Goal: Information Seeking & Learning: Learn about a topic

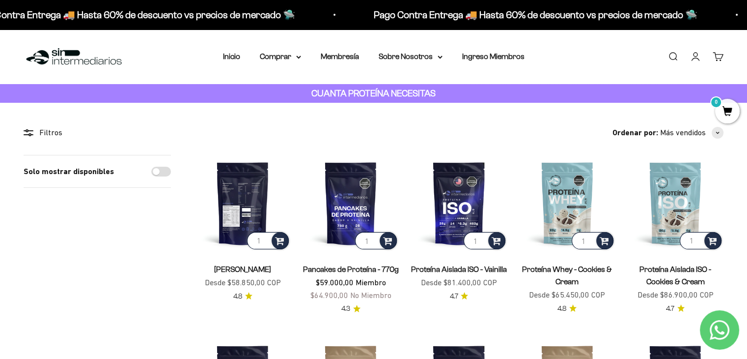
click at [270, 197] on img at bounding box center [243, 203] width 96 height 96
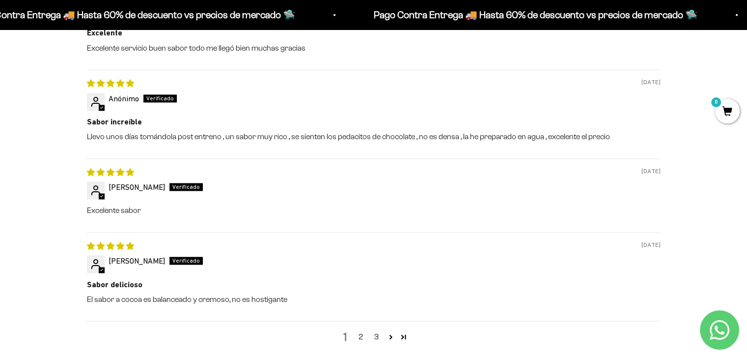
scroll to position [1471, 0]
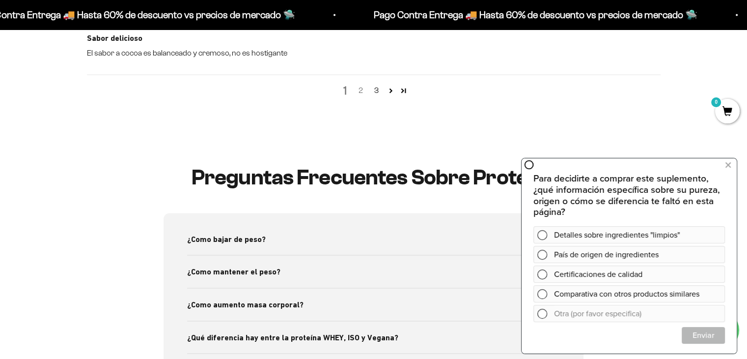
click at [363, 89] on link "2" at bounding box center [361, 90] width 16 height 12
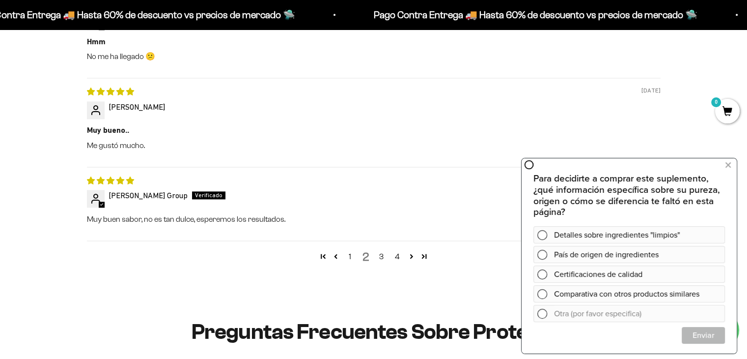
scroll to position [0, 0]
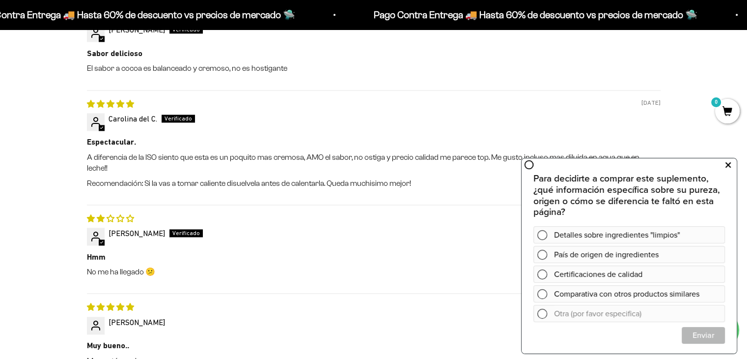
click at [725, 166] on icon at bounding box center [727, 165] width 5 height 13
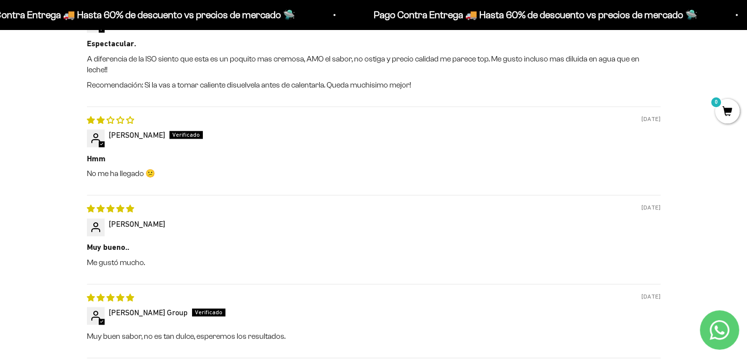
scroll to position [1460, 0]
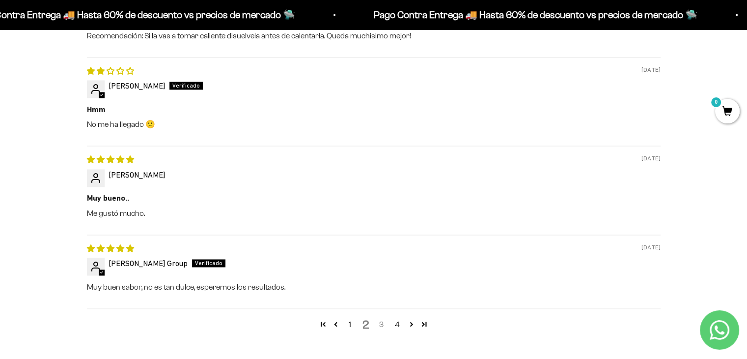
click at [382, 318] on link "3" at bounding box center [382, 324] width 16 height 12
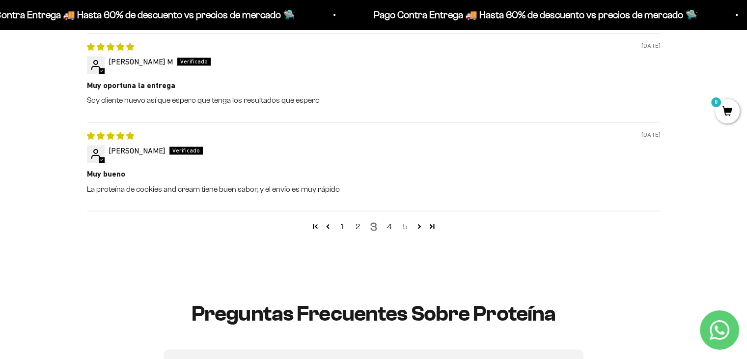
scroll to position [1607, 0]
click at [391, 226] on link "4" at bounding box center [390, 226] width 16 height 12
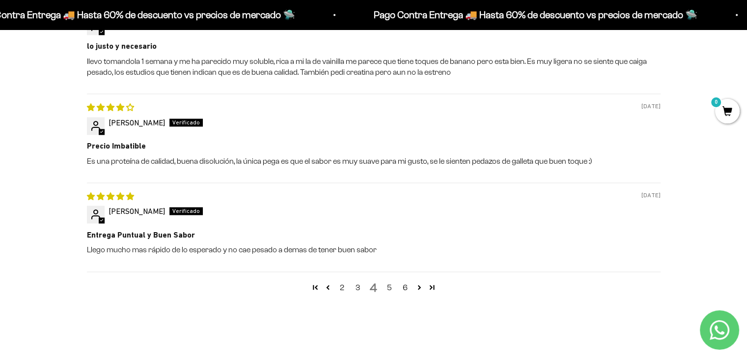
scroll to position [1558, 0]
click at [390, 287] on link "5" at bounding box center [390, 286] width 16 height 12
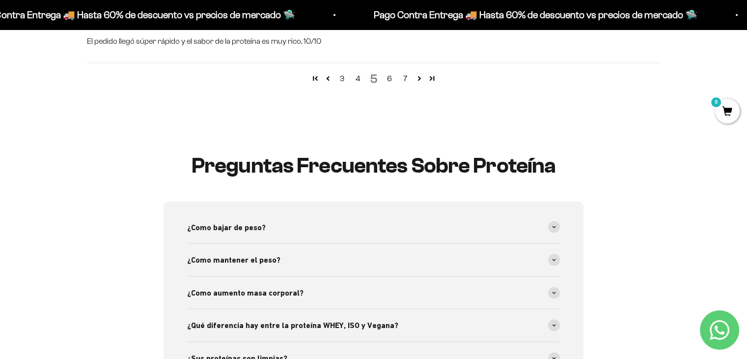
scroll to position [1755, 0]
click at [276, 232] on div "¿Como bajar de peso?" at bounding box center [373, 226] width 373 height 32
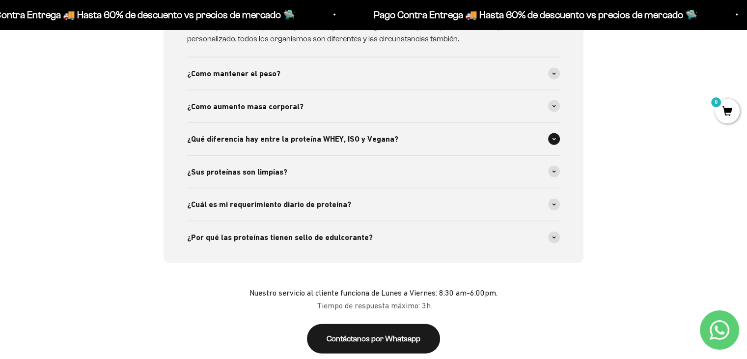
scroll to position [2197, 0]
click at [357, 144] on div "¿Qué diferencia hay entre la proteína WHEY, ISO y Vegana?" at bounding box center [373, 138] width 373 height 32
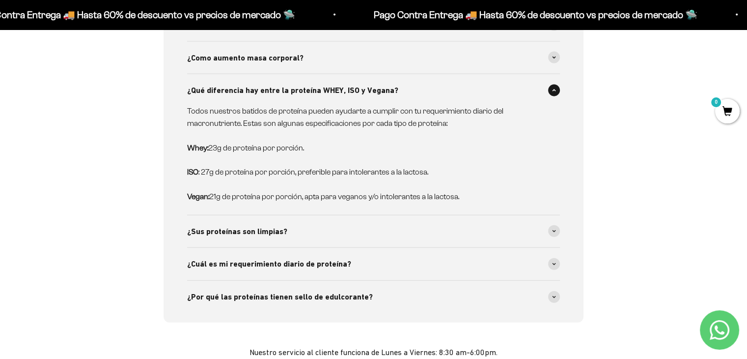
scroll to position [2245, 0]
click at [334, 260] on span "¿Cuál es mi requerimiento diario de proteína?" at bounding box center [269, 263] width 164 height 13
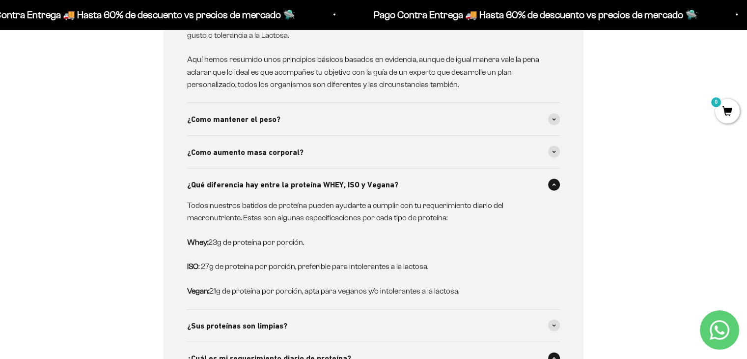
scroll to position [2150, 0]
click at [283, 315] on div "¿Sus proteínas son limpias?" at bounding box center [373, 326] width 373 height 32
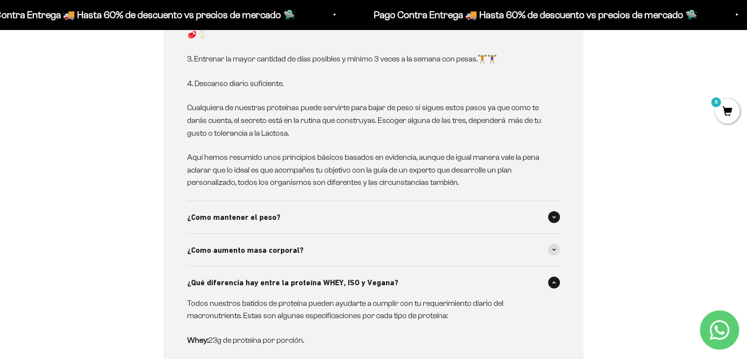
scroll to position [2052, 0]
click at [249, 214] on span "¿Como mantener el peso?" at bounding box center [233, 218] width 93 height 13
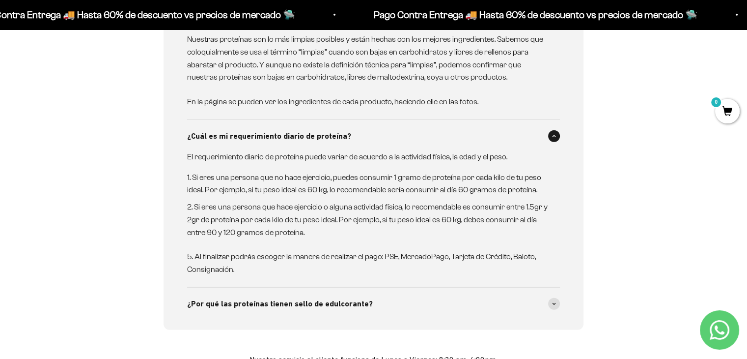
scroll to position [2690, 0]
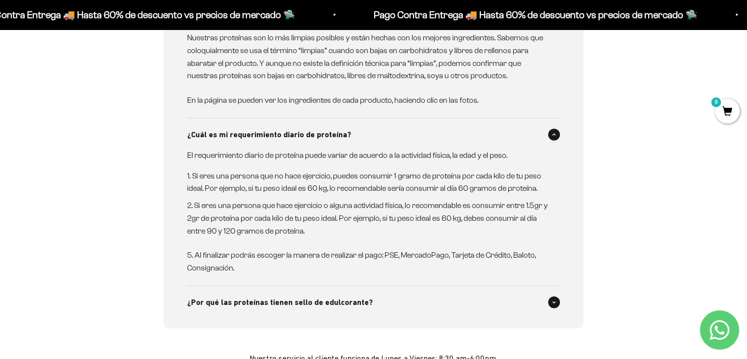
click at [345, 297] on span "¿Por qué las proteínas tienen sello de edulcorante?" at bounding box center [280, 302] width 186 height 13
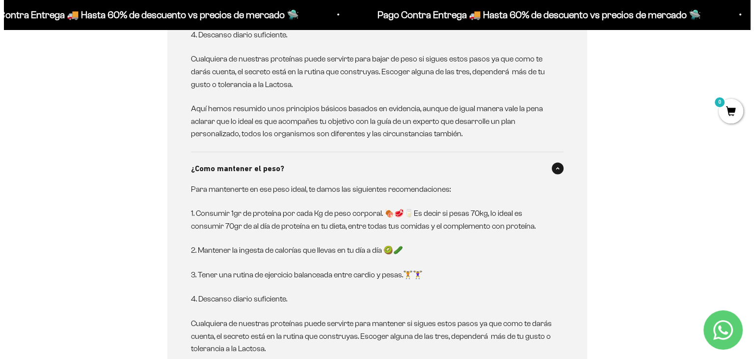
scroll to position [2101, 0]
click at [719, 108] on span "0" at bounding box center [727, 111] width 25 height 25
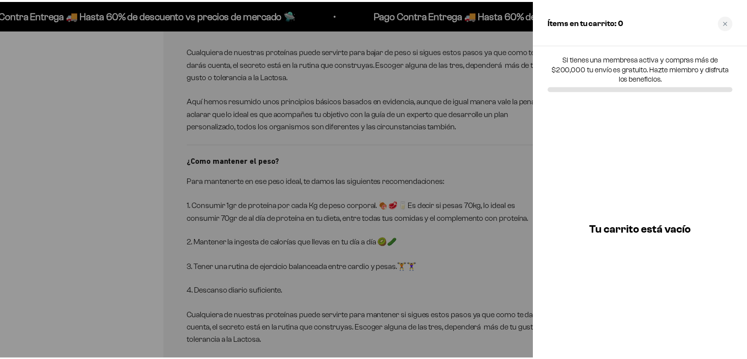
scroll to position [0, 1664]
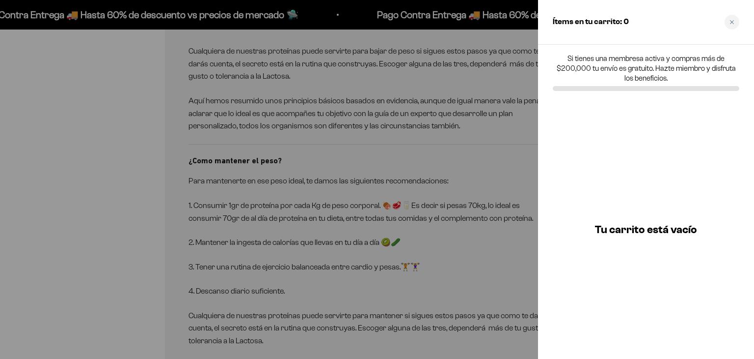
click at [70, 138] on div at bounding box center [377, 179] width 754 height 359
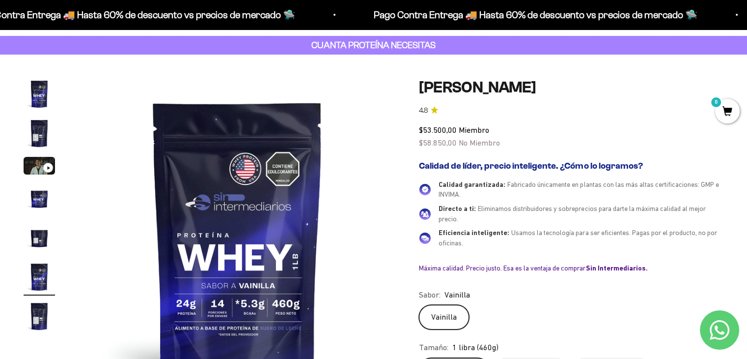
scroll to position [49, 0]
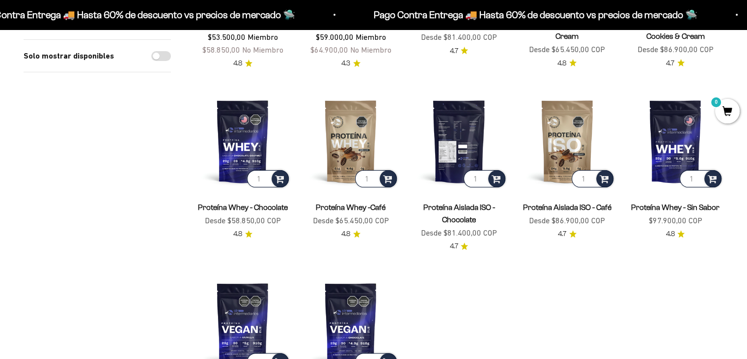
scroll to position [246, 0]
